Goal: Information Seeking & Learning: Learn about a topic

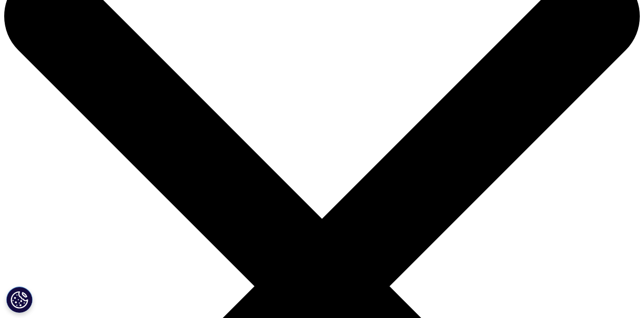
scroll to position [46, 0]
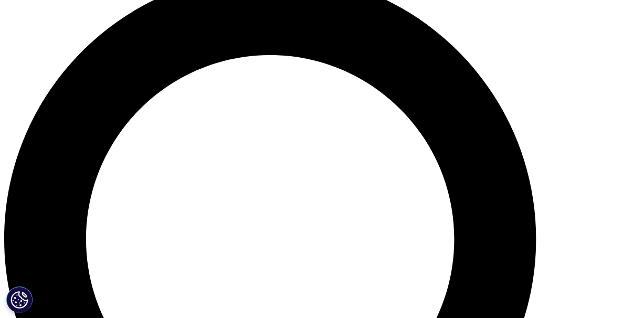
scroll to position [771, 0]
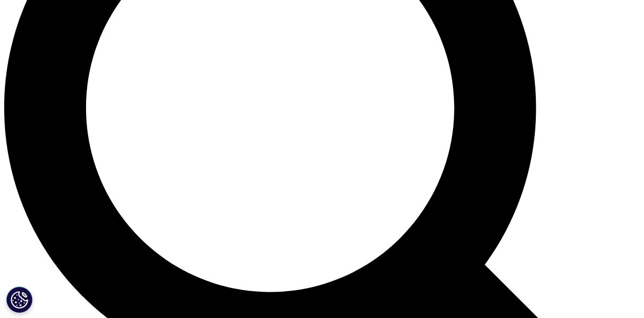
scroll to position [818, 0]
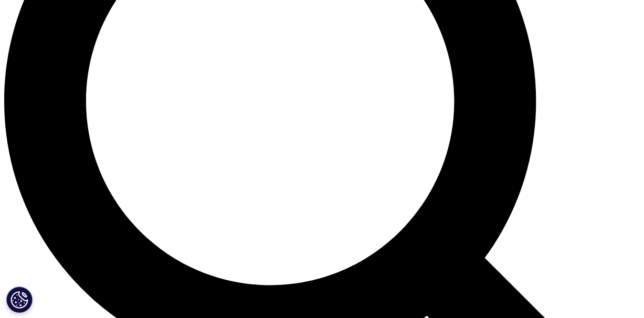
drag, startPoint x: 342, startPoint y: 129, endPoint x: 373, endPoint y: 129, distance: 31.5
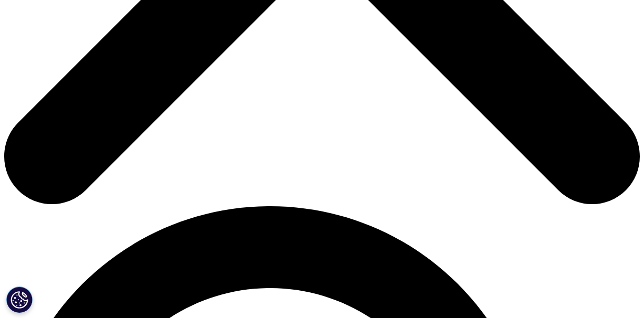
scroll to position [0, 0]
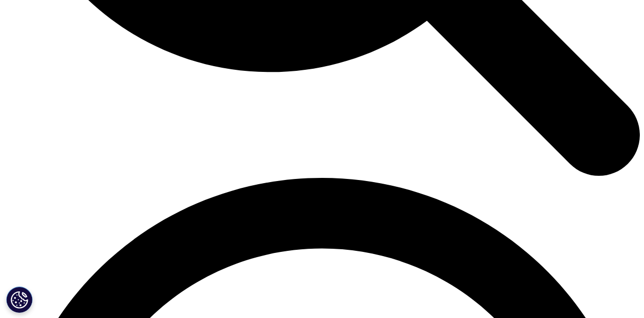
scroll to position [1087, 0]
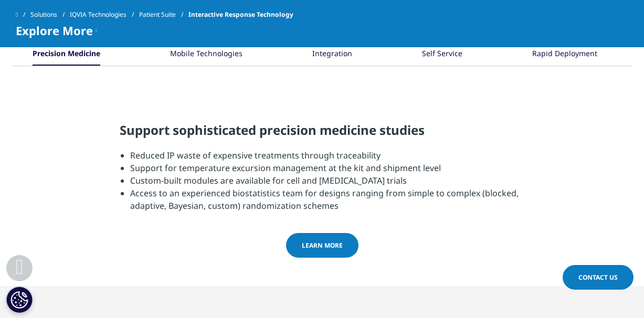
click at [221, 66] on div "Mobile Technologies" at bounding box center [206, 54] width 72 height 23
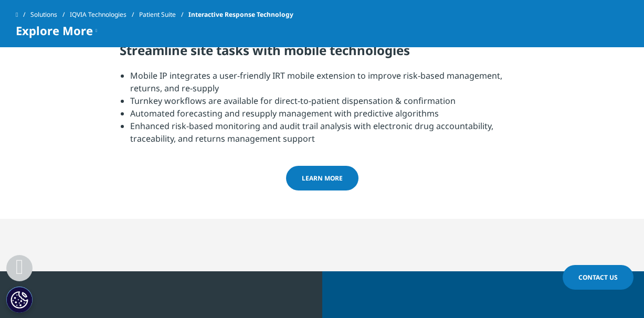
scroll to position [1174, 0]
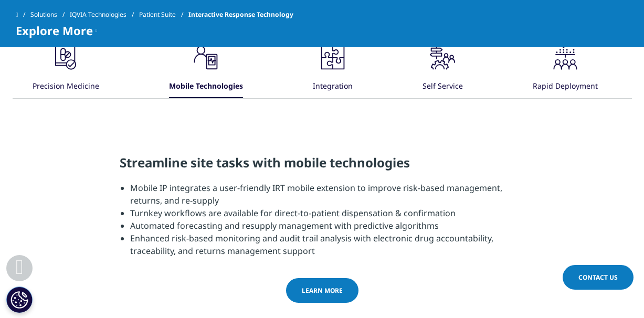
click at [320, 286] on span "LEARN MORE" at bounding box center [322, 290] width 41 height 9
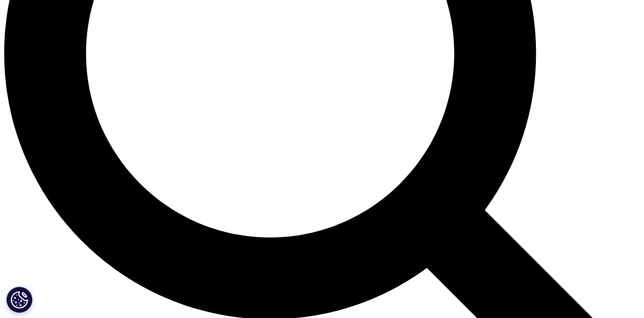
scroll to position [879, 0]
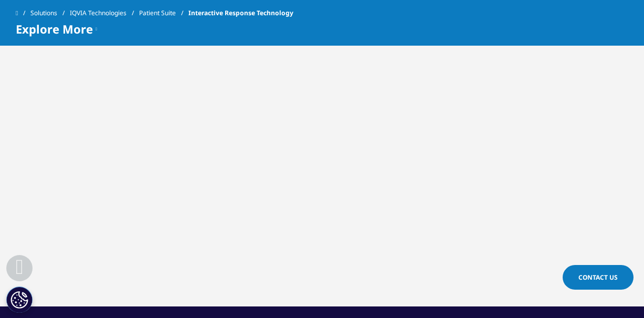
scroll to position [143, 0]
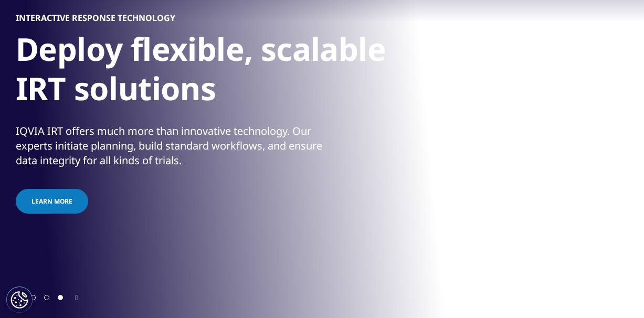
click at [35, 298] on span "Go to slide 1" at bounding box center [32, 297] width 5 height 5
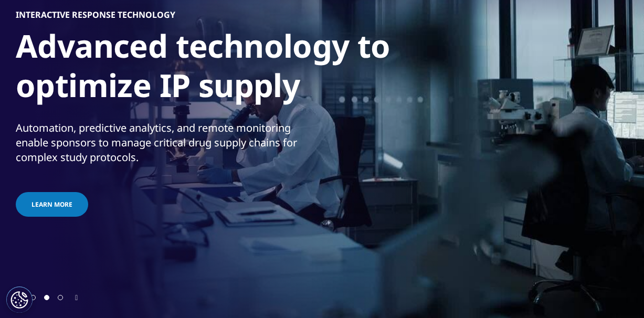
click at [49, 298] on span "Go to slide 2" at bounding box center [46, 297] width 5 height 5
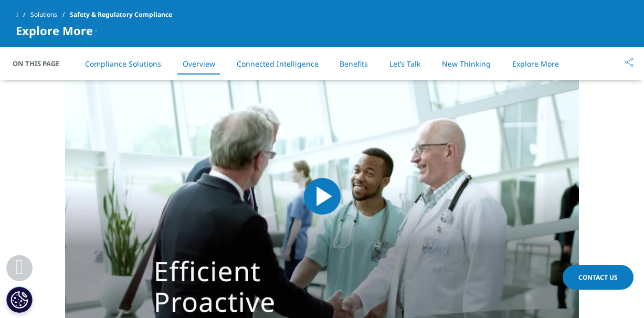
click at [304, 175] on img "Video Player" at bounding box center [322, 196] width 514 height 290
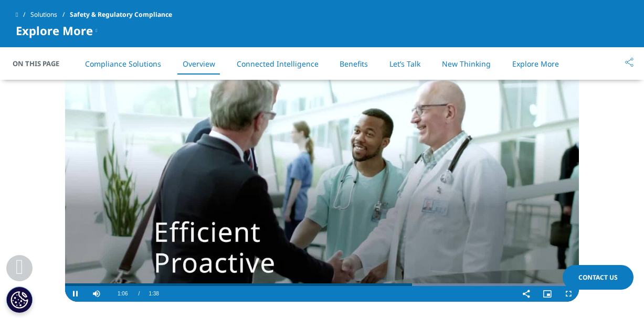
scroll to position [914, 0]
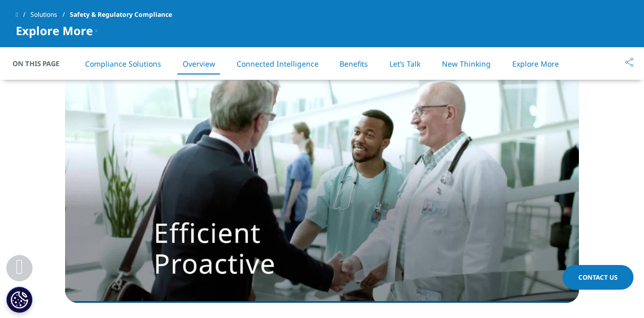
click at [134, 62] on link "Compliance Solutions" at bounding box center [123, 64] width 76 height 10
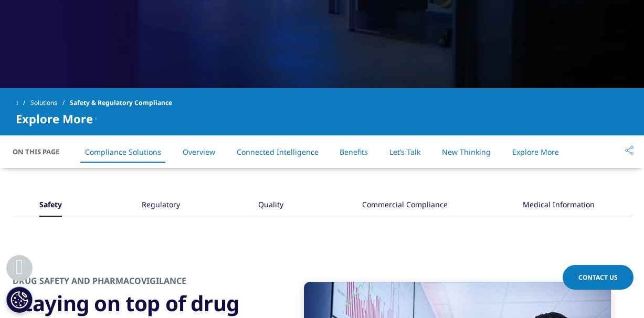
scroll to position [376, 0]
